Goal: Task Accomplishment & Management: Complete application form

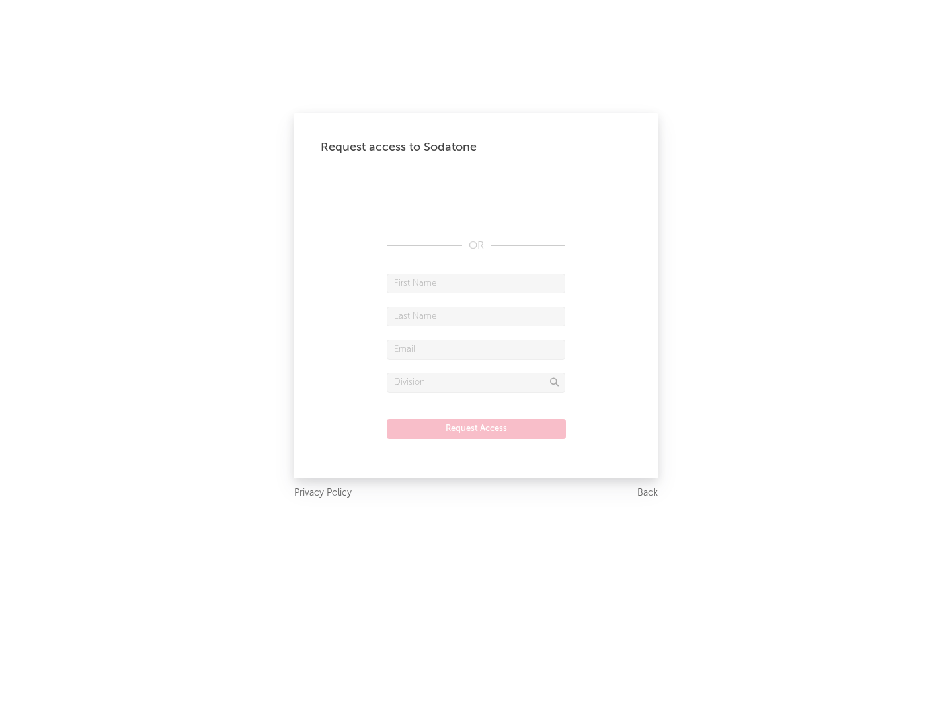
click at [476, 283] on input "text" at bounding box center [476, 284] width 178 height 20
type input "[PERSON_NAME]"
click at [476, 316] on input "text" at bounding box center [476, 317] width 178 height 20
type input "[PERSON_NAME]"
click at [476, 349] on input "text" at bounding box center [476, 350] width 178 height 20
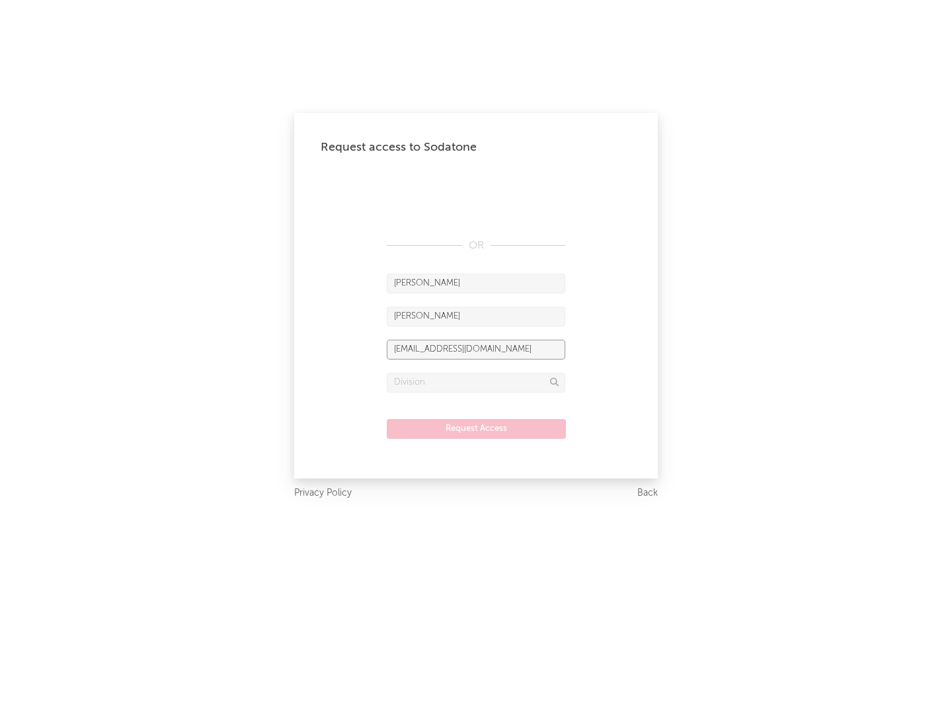
type input "[EMAIL_ADDRESS][DOMAIN_NAME]"
click at [476, 382] on input "text" at bounding box center [476, 383] width 178 height 20
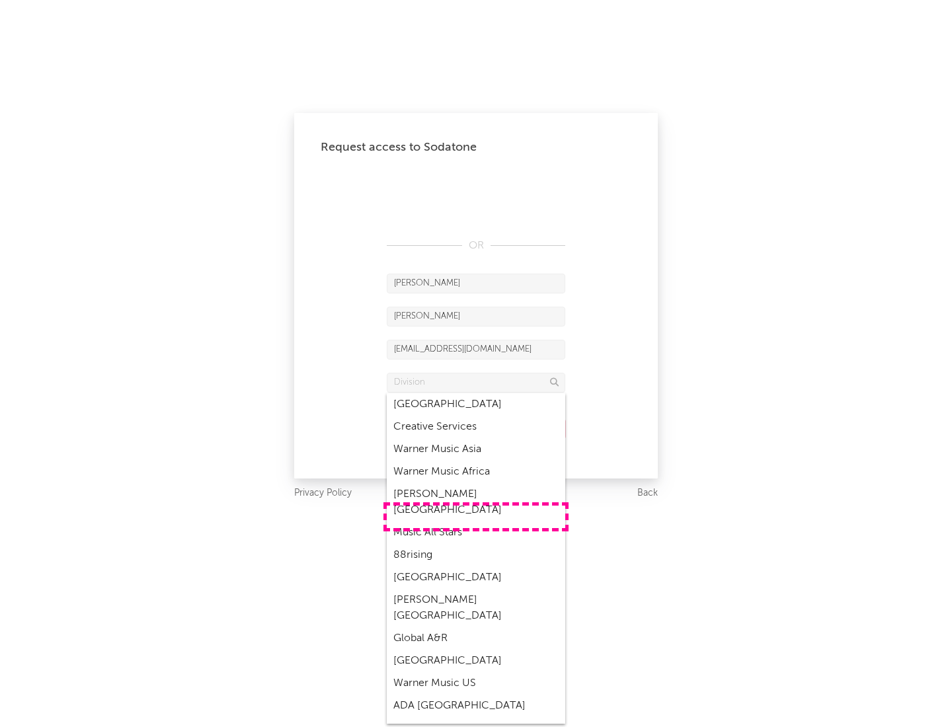
click at [476, 521] on div "Music All Stars" at bounding box center [476, 532] width 178 height 22
type input "Music All Stars"
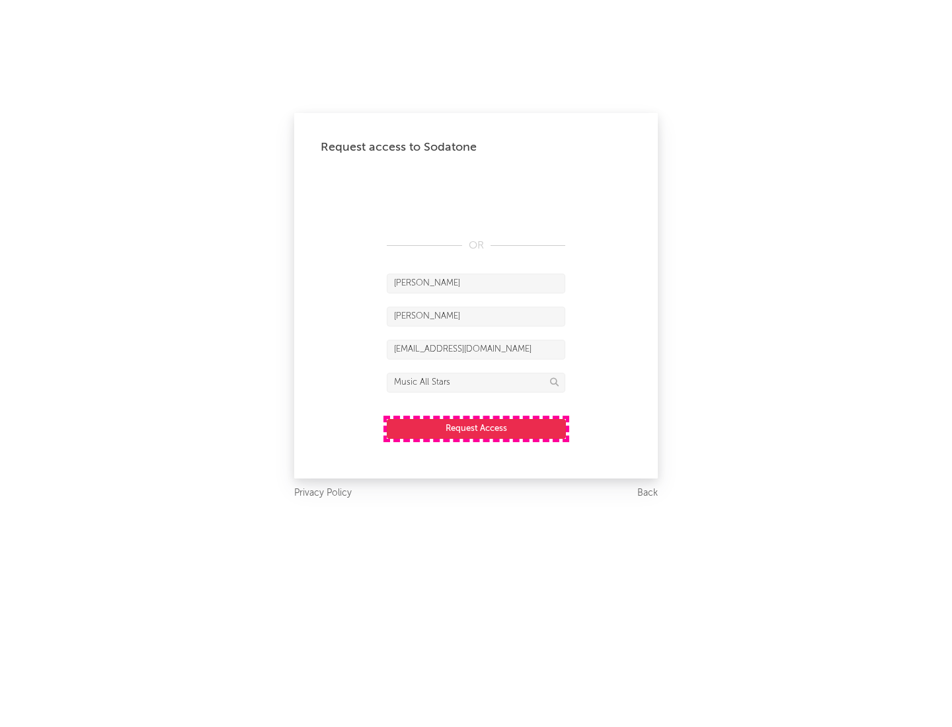
click at [476, 428] on button "Request Access" at bounding box center [476, 429] width 179 height 20
